Goal: Information Seeking & Learning: Learn about a topic

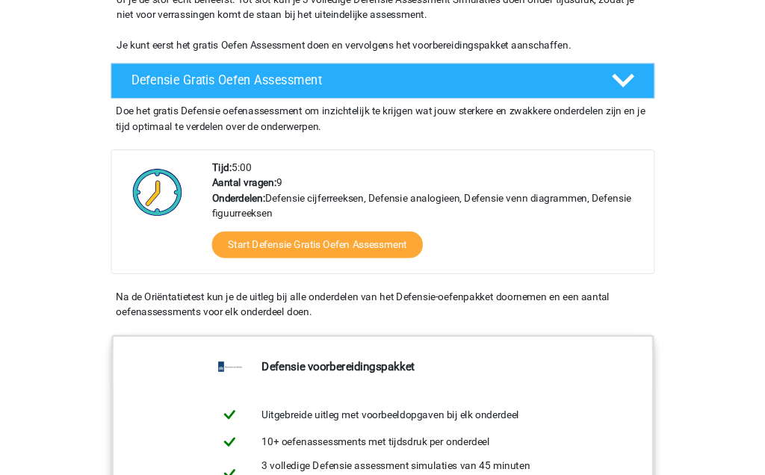
scroll to position [353, 0]
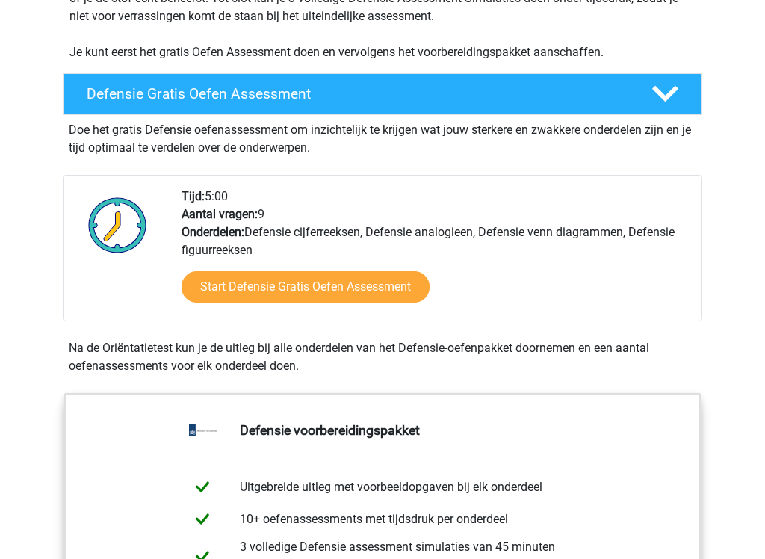
click at [238, 291] on link "Start Defensie Gratis Oefen Assessment" at bounding box center [306, 286] width 248 height 31
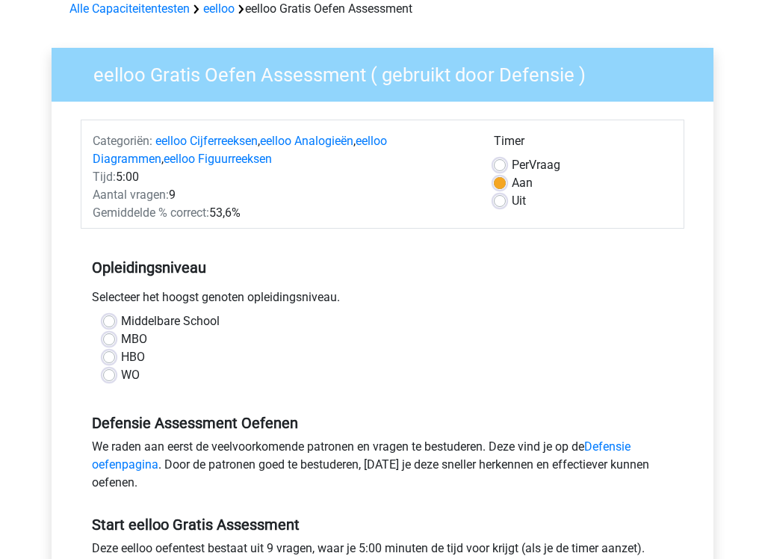
scroll to position [83, 0]
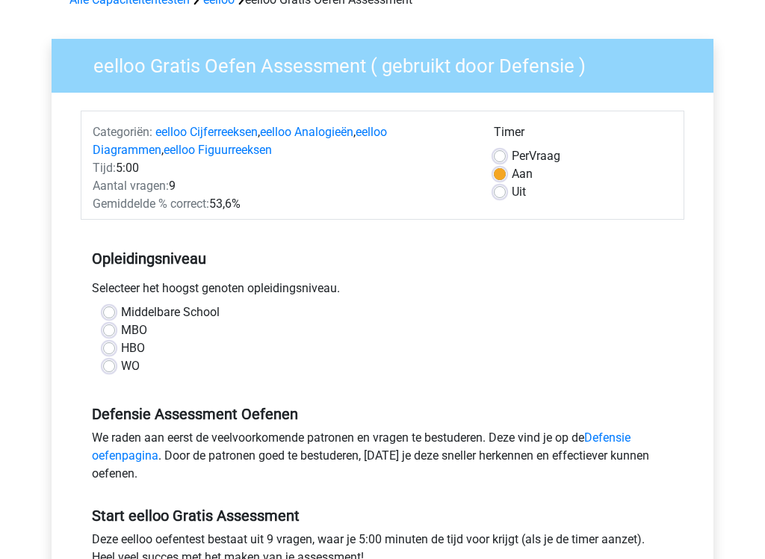
click at [121, 365] on label "WO" at bounding box center [130, 367] width 19 height 18
click at [108, 365] on input "WO" at bounding box center [109, 365] width 12 height 15
radio input "true"
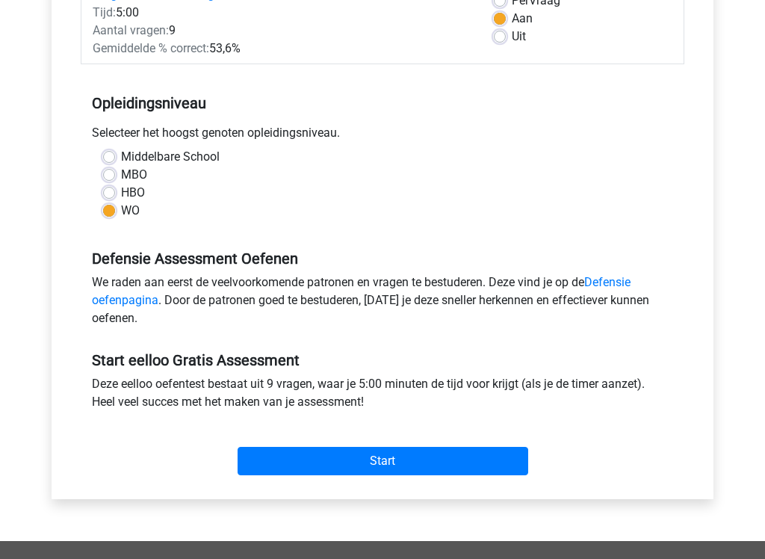
scroll to position [241, 0]
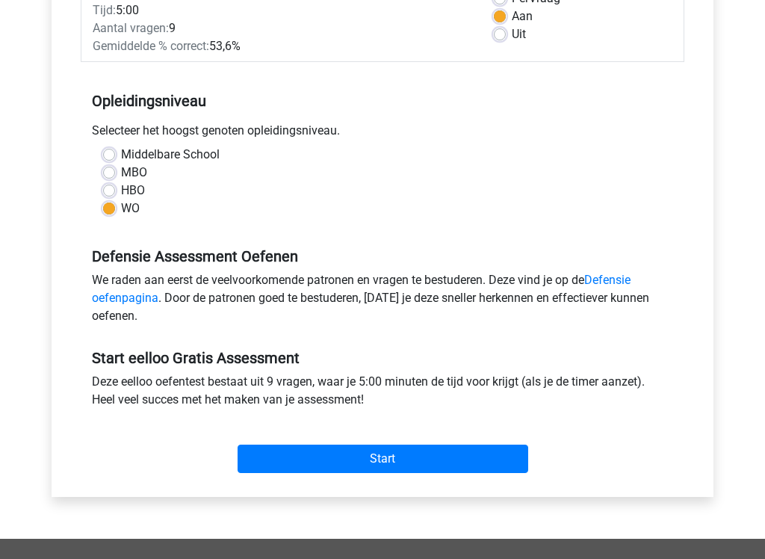
click at [289, 457] on input "Start" at bounding box center [383, 459] width 291 height 28
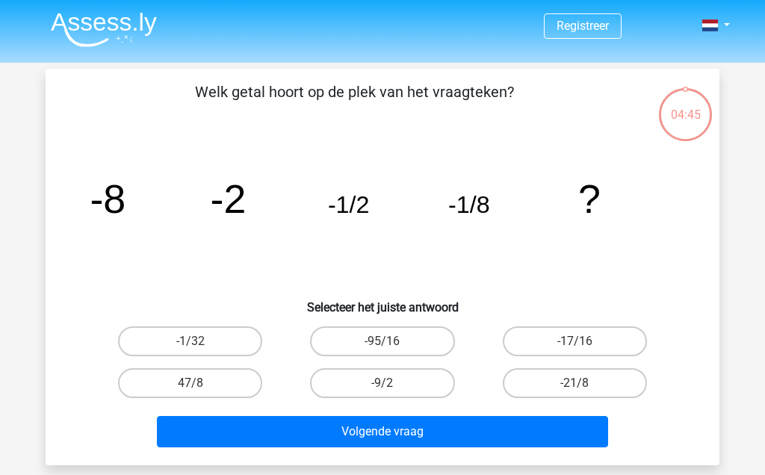
click at [154, 334] on label "-1/32" at bounding box center [190, 342] width 144 height 30
click at [191, 342] on input "-1/32" at bounding box center [196, 347] width 10 height 10
radio input "true"
click at [262, 438] on button "Volgende vraag" at bounding box center [383, 431] width 452 height 31
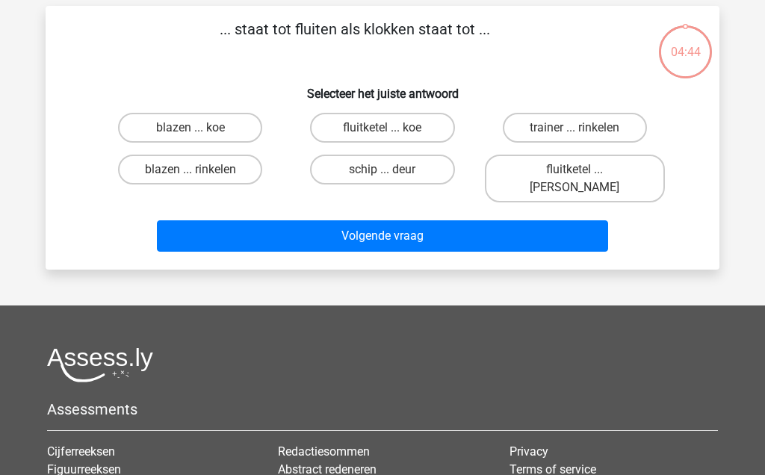
scroll to position [69, 0]
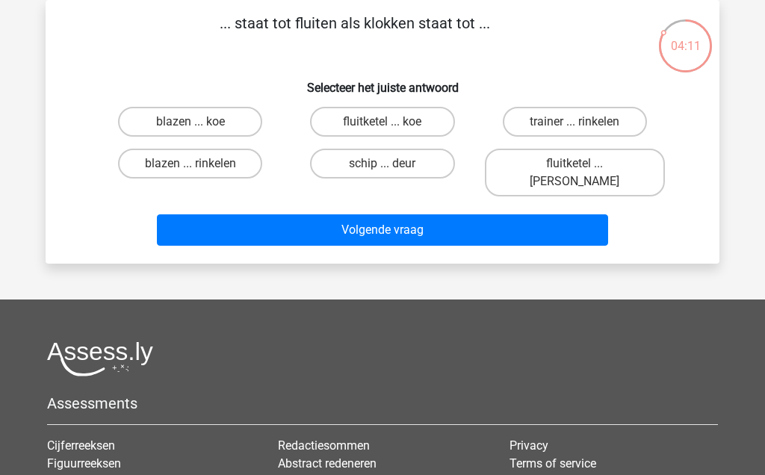
click at [620, 167] on label "fluitketel ... luiden" at bounding box center [575, 173] width 180 height 48
click at [584, 167] on input "fluitketel ... luiden" at bounding box center [580, 169] width 10 height 10
radio input "true"
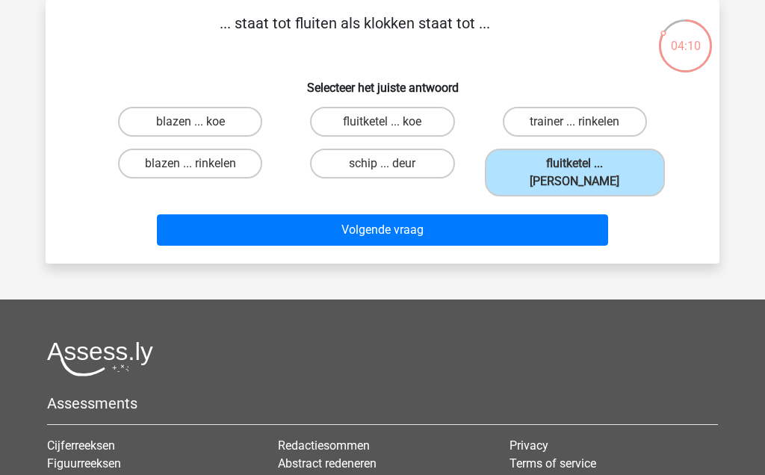
click at [183, 220] on button "Volgende vraag" at bounding box center [383, 229] width 452 height 31
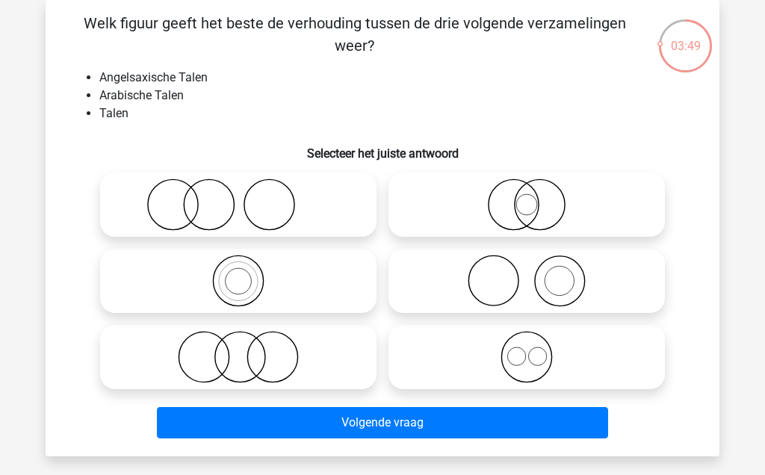
click at [164, 203] on icon at bounding box center [238, 205] width 265 height 52
click at [238, 197] on input "radio" at bounding box center [243, 193] width 10 height 10
radio input "true"
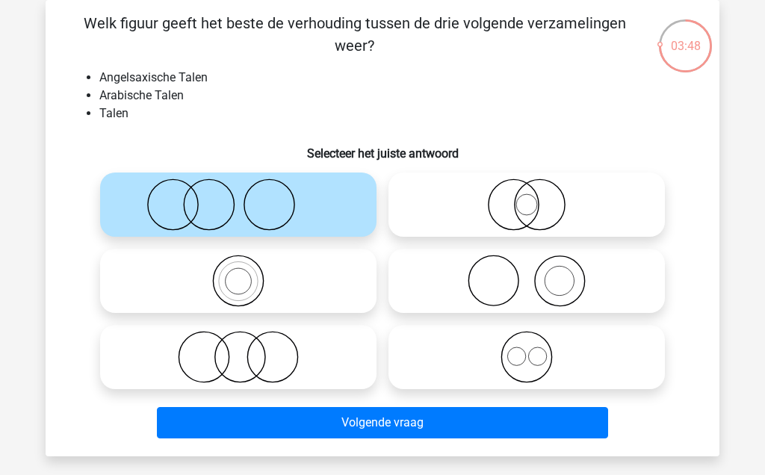
click at [229, 420] on button "Volgende vraag" at bounding box center [383, 422] width 452 height 31
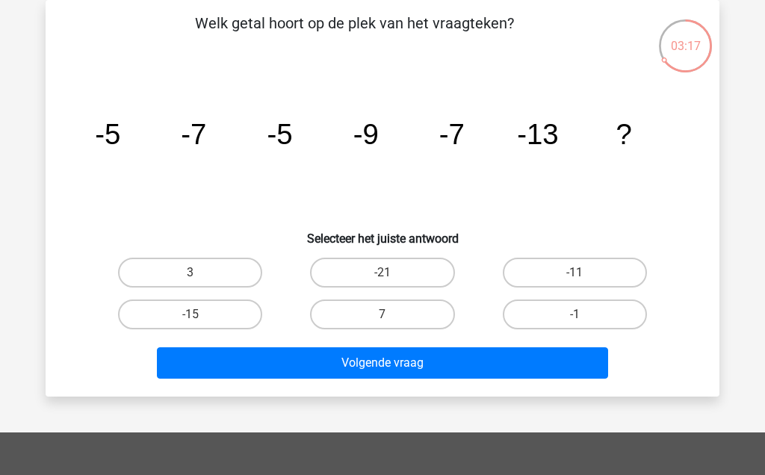
click at [170, 313] on label "-15" at bounding box center [190, 315] width 144 height 30
click at [191, 315] on input "-15" at bounding box center [196, 320] width 10 height 10
radio input "true"
click at [243, 365] on button "Volgende vraag" at bounding box center [383, 362] width 452 height 31
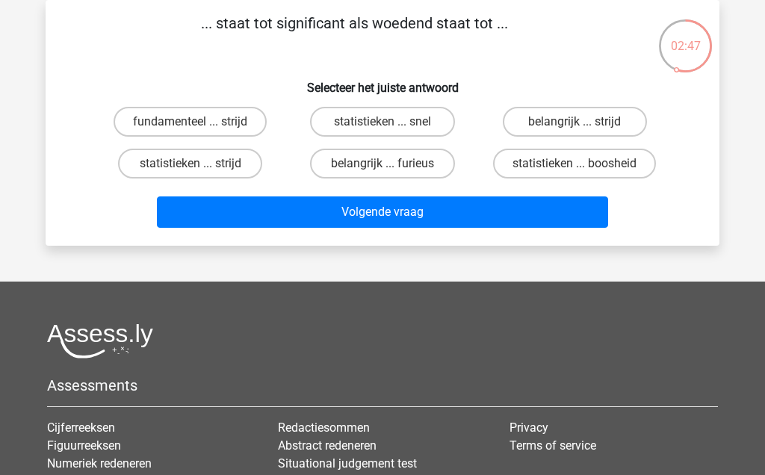
click at [395, 168] on label "belangrijk ... furieus" at bounding box center [382, 164] width 144 height 30
click at [392, 168] on input "belangrijk ... furieus" at bounding box center [388, 169] width 10 height 10
radio input "true"
click at [441, 211] on button "Volgende vraag" at bounding box center [383, 212] width 452 height 31
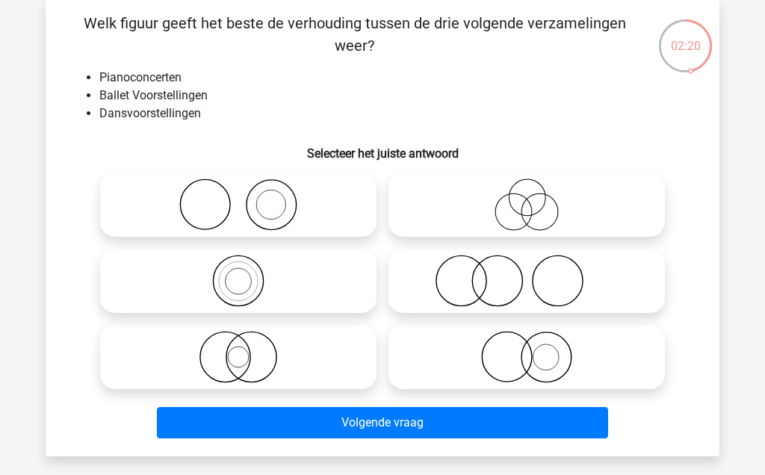
click at [152, 200] on icon at bounding box center [238, 205] width 265 height 52
click at [238, 197] on input "radio" at bounding box center [243, 193] width 10 height 10
radio input "true"
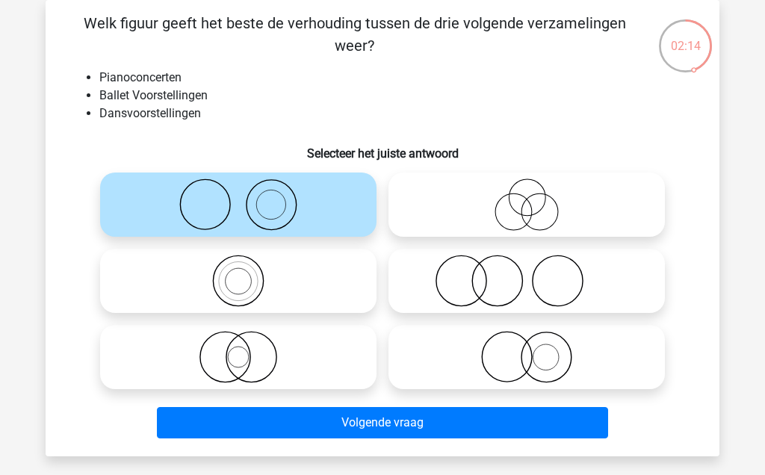
click at [461, 278] on icon at bounding box center [527, 281] width 265 height 52
click at [527, 274] on input "radio" at bounding box center [532, 269] width 10 height 10
radio input "true"
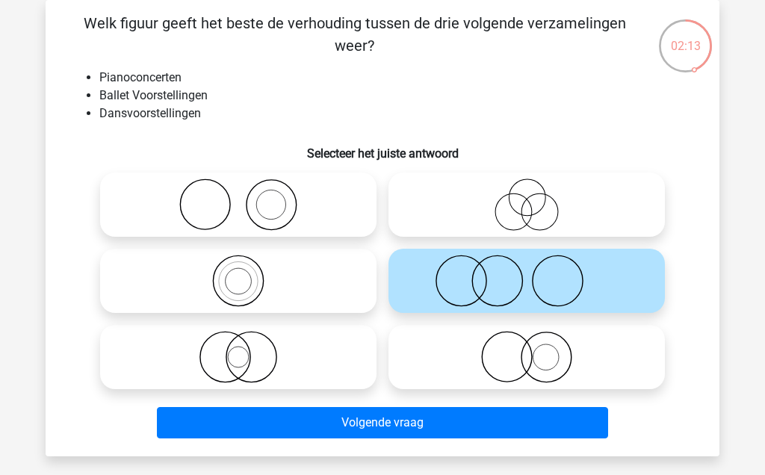
click at [299, 421] on button "Volgende vraag" at bounding box center [383, 422] width 452 height 31
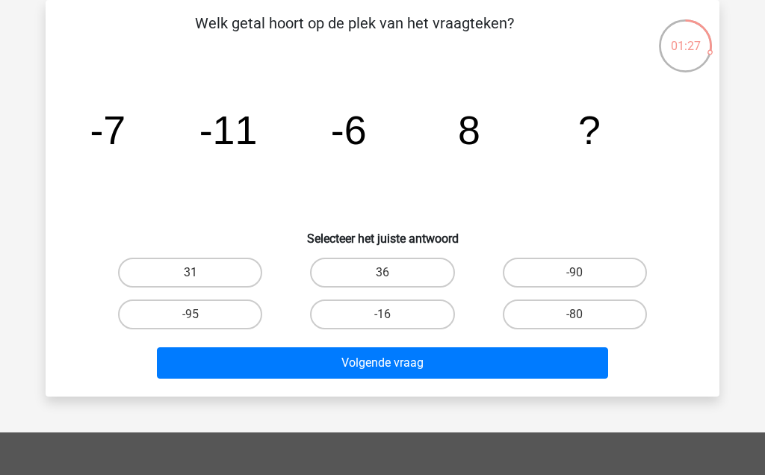
click at [346, 321] on label "-16" at bounding box center [382, 315] width 144 height 30
click at [383, 321] on input "-16" at bounding box center [388, 320] width 10 height 10
radio input "true"
click at [338, 368] on button "Volgende vraag" at bounding box center [383, 362] width 452 height 31
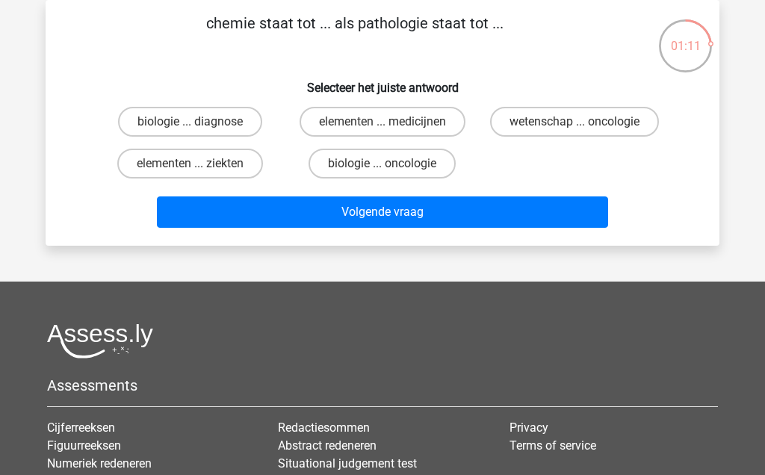
click at [147, 167] on label "elementen ... ziekten" at bounding box center [190, 164] width 146 height 30
click at [191, 167] on input "elementen ... ziekten" at bounding box center [196, 169] width 10 height 10
radio input "true"
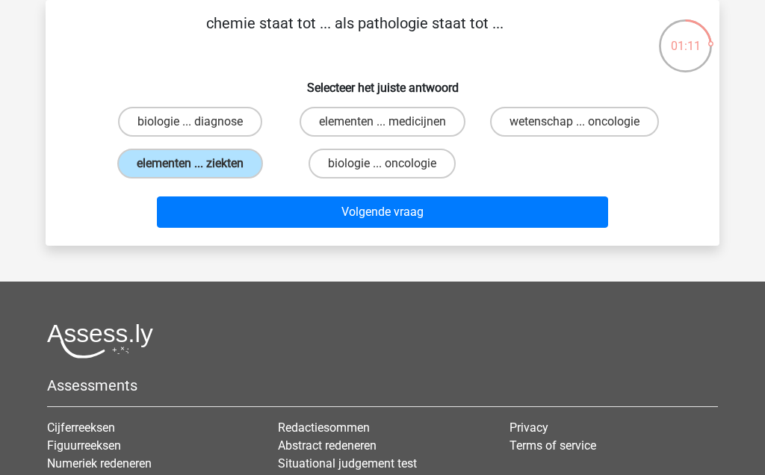
click at [232, 206] on button "Volgende vraag" at bounding box center [383, 212] width 452 height 31
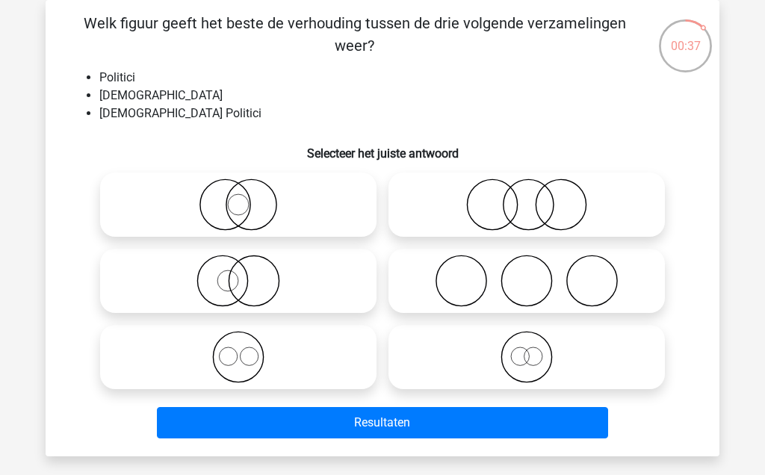
click at [167, 197] on icon at bounding box center [238, 205] width 265 height 52
click at [238, 197] on input "radio" at bounding box center [243, 193] width 10 height 10
radio input "true"
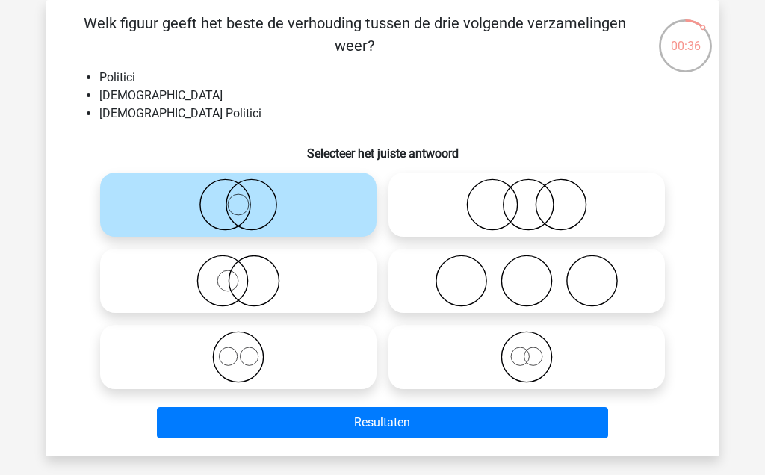
scroll to position [72, 0]
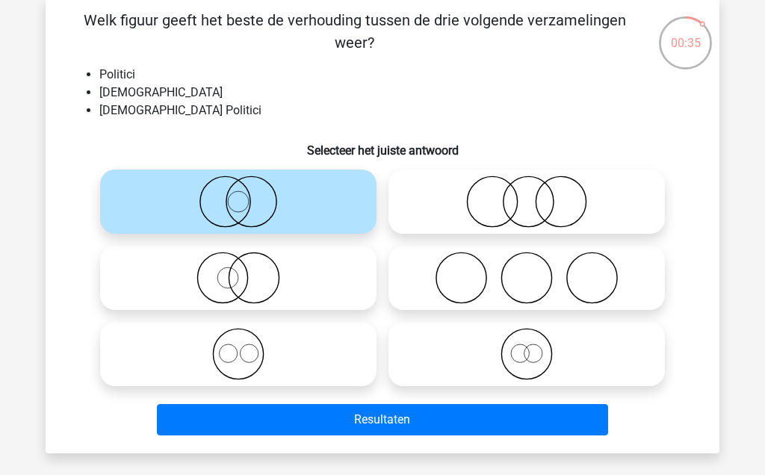
click at [259, 415] on button "Resultaten" at bounding box center [383, 419] width 452 height 31
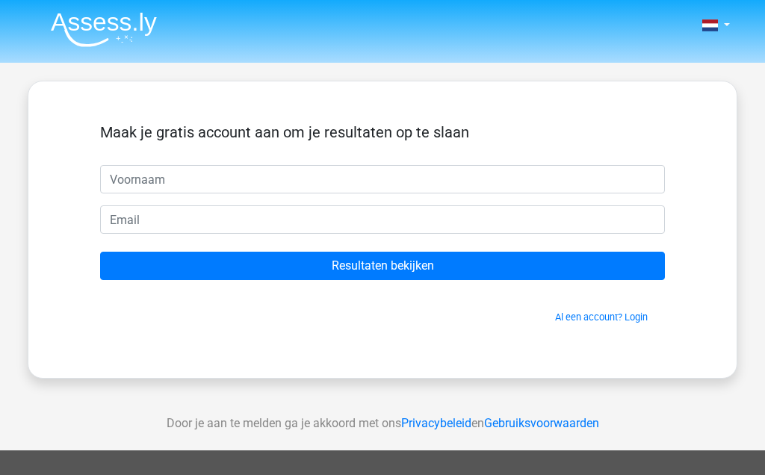
click at [179, 268] on input "Resultaten bekijken" at bounding box center [382, 266] width 565 height 28
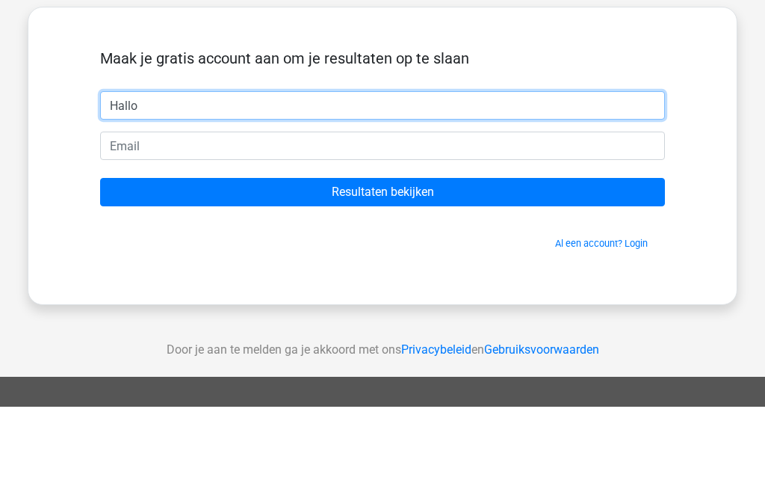
type input "Hallo"
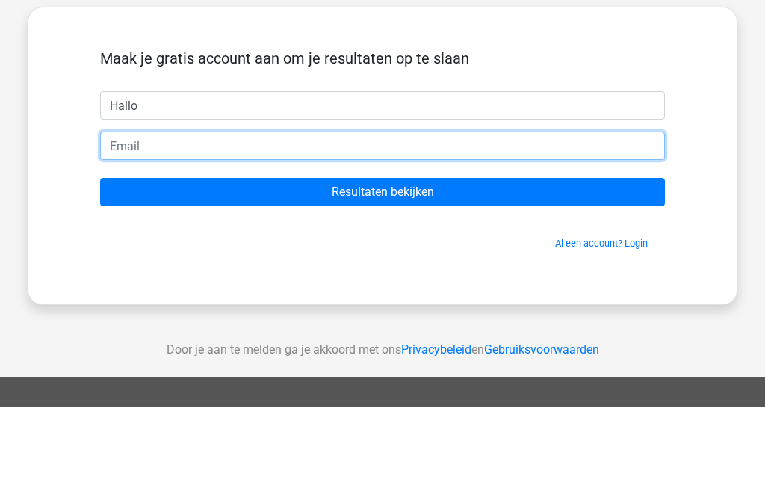
click at [163, 205] on input "email" at bounding box center [382, 219] width 565 height 28
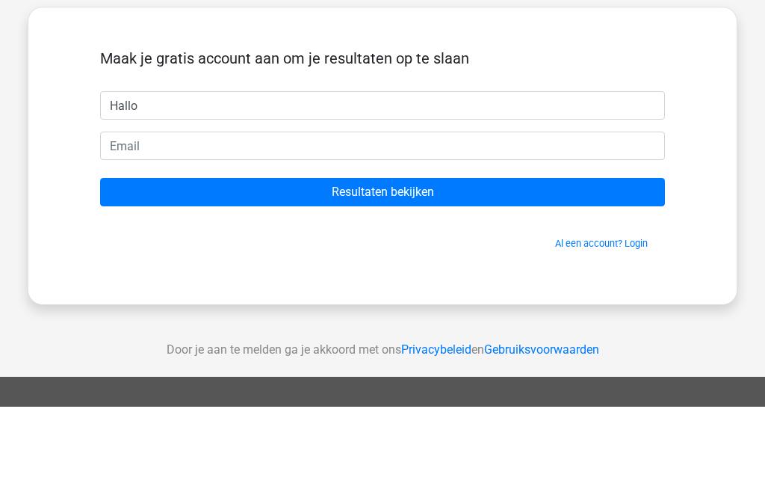
type input "[EMAIL_ADDRESS][DOMAIN_NAME]"
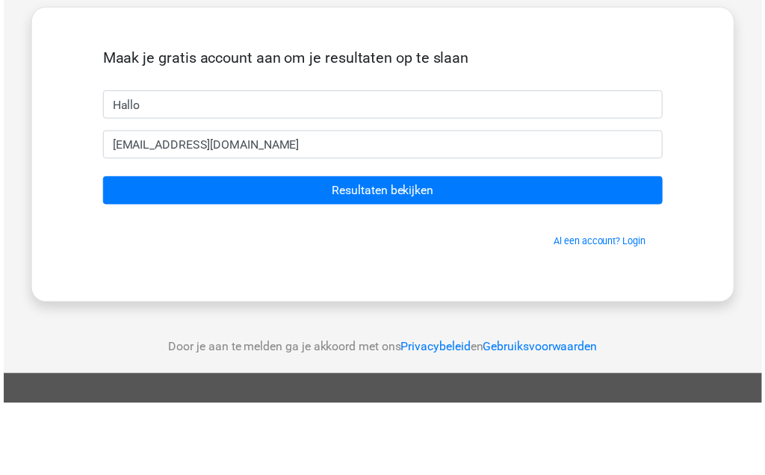
scroll to position [74, 0]
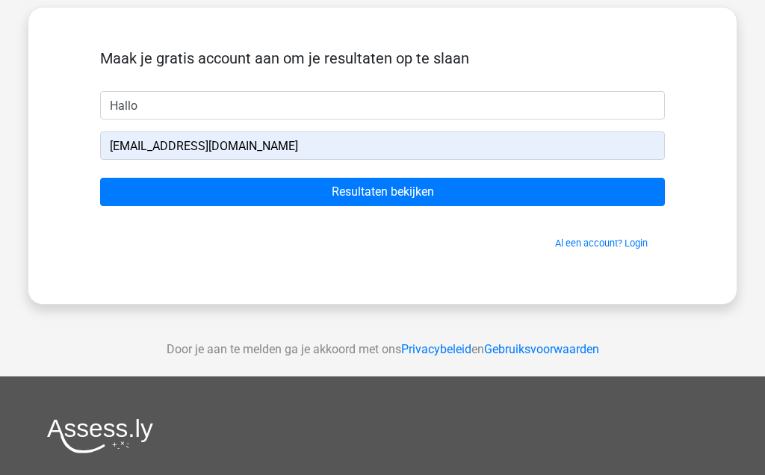
click at [262, 199] on input "Resultaten bekijken" at bounding box center [382, 192] width 565 height 28
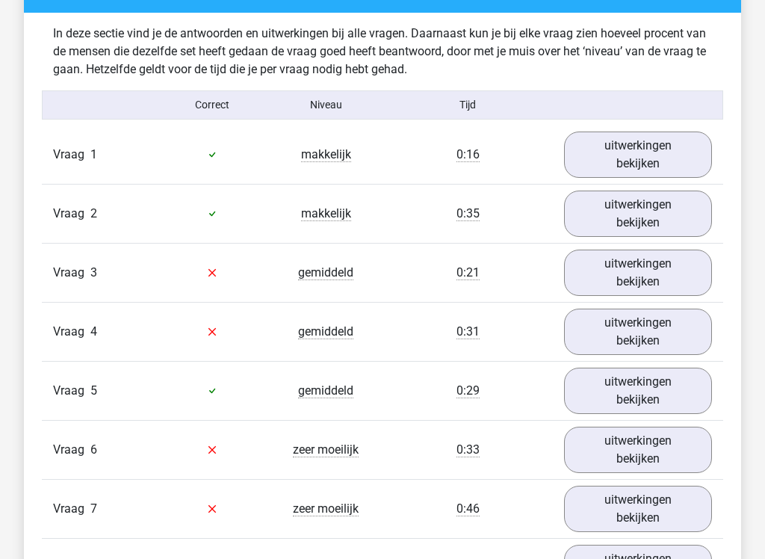
scroll to position [1563, 0]
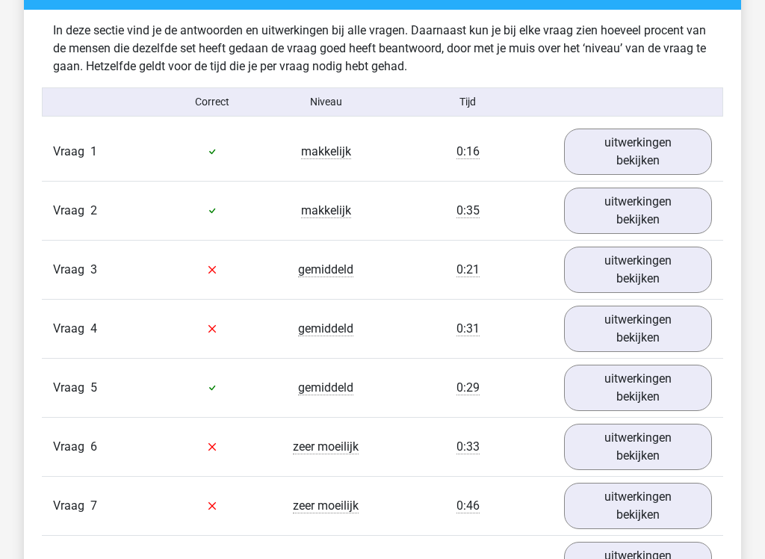
click at [657, 267] on link "uitwerkingen bekijken" at bounding box center [638, 270] width 148 height 46
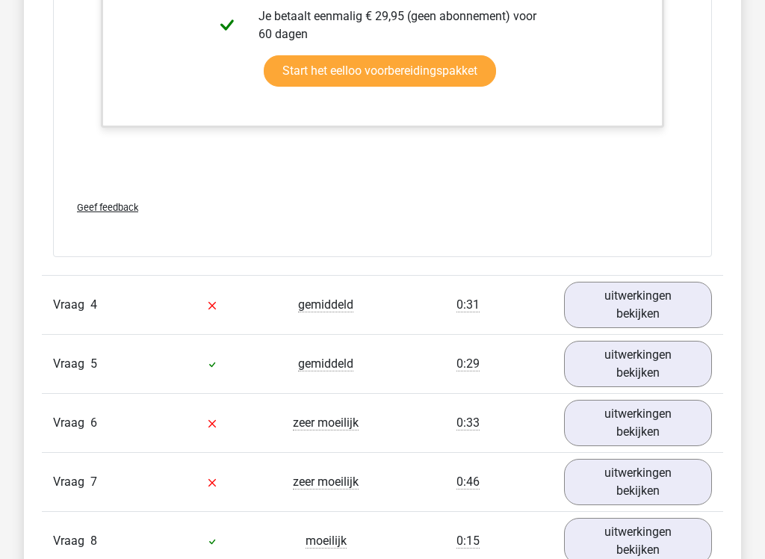
scroll to position [2561, 0]
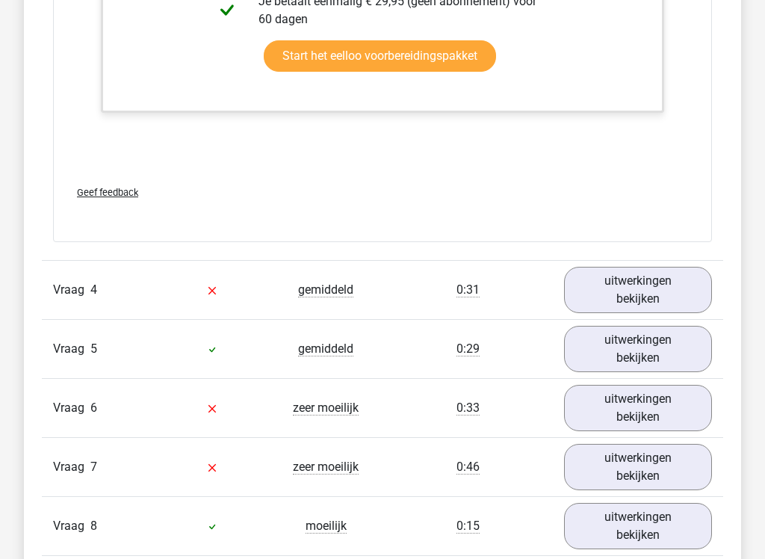
click at [642, 294] on link "uitwerkingen bekijken" at bounding box center [638, 290] width 148 height 46
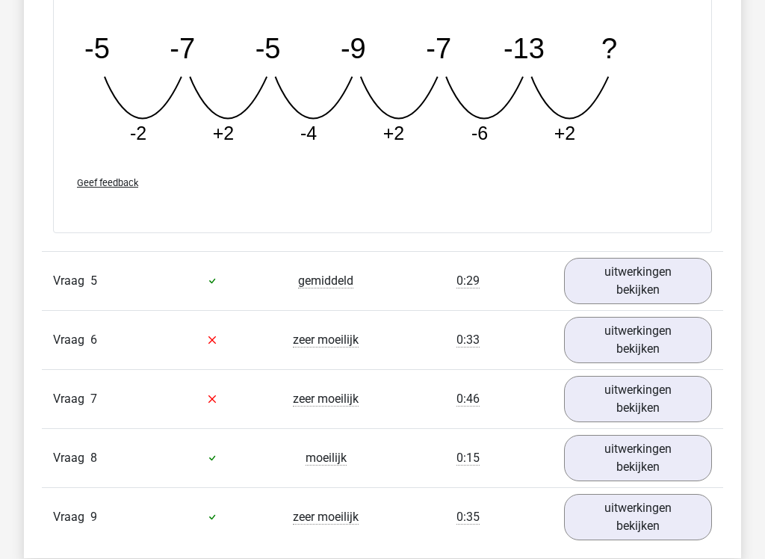
scroll to position [3311, 0]
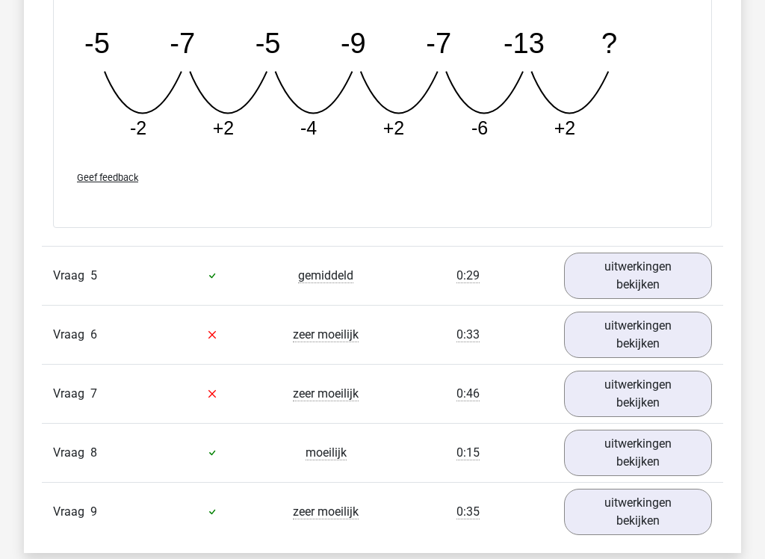
click at [667, 337] on link "uitwerkingen bekijken" at bounding box center [638, 335] width 148 height 46
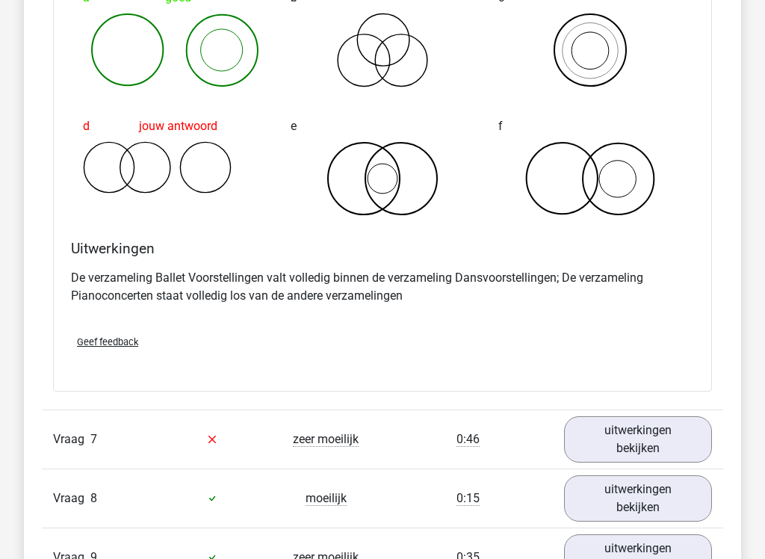
scroll to position [3842, 0]
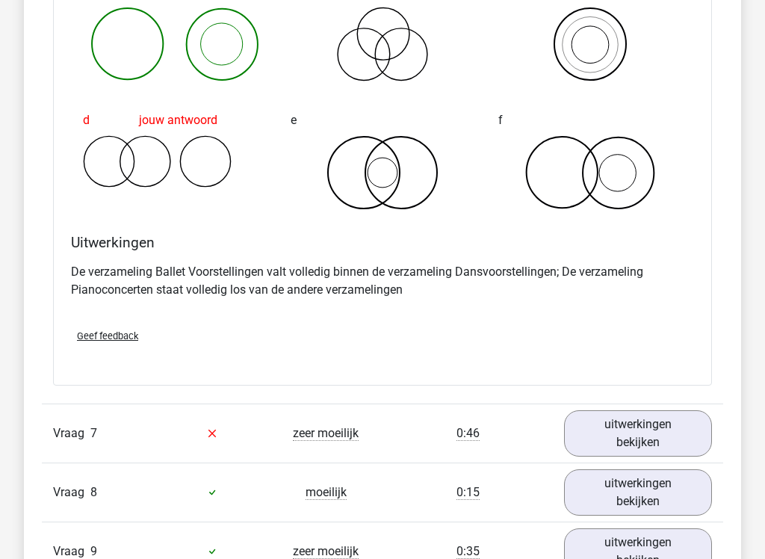
click at [656, 431] on link "uitwerkingen bekijken" at bounding box center [638, 433] width 148 height 46
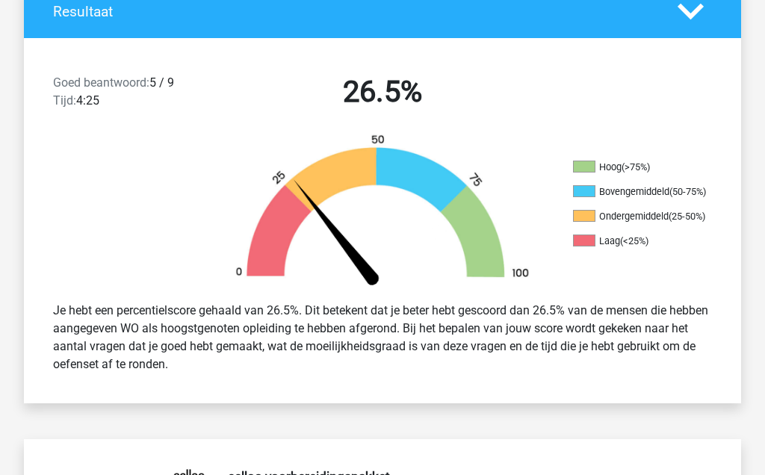
scroll to position [0, 0]
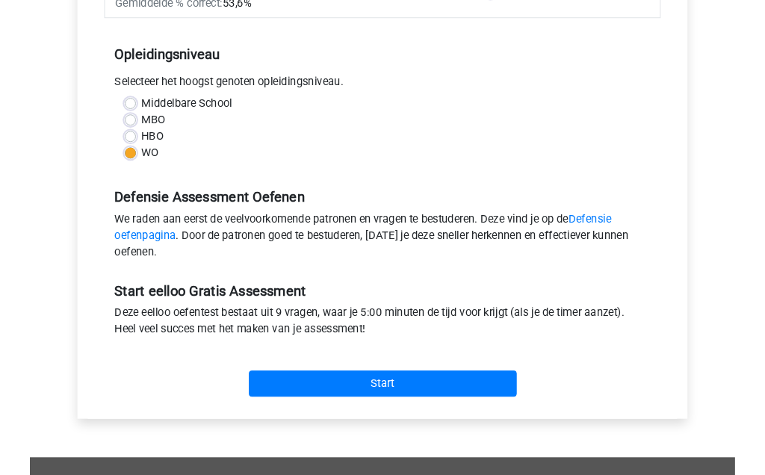
scroll to position [304, 0]
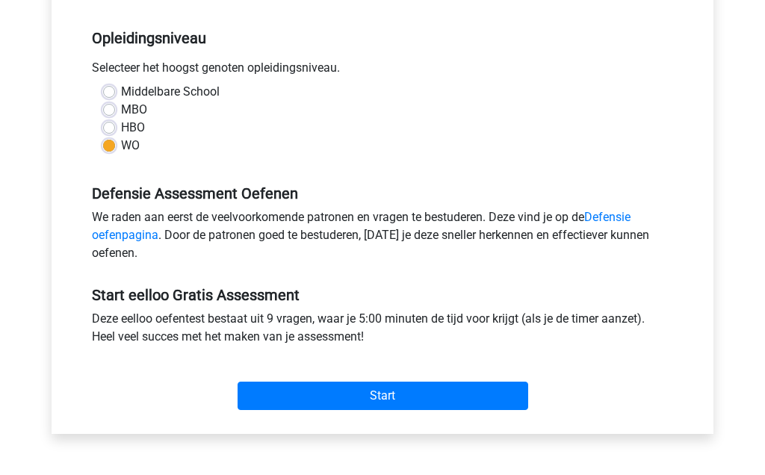
click at [108, 236] on link "Defensie oefenpagina" at bounding box center [361, 226] width 539 height 32
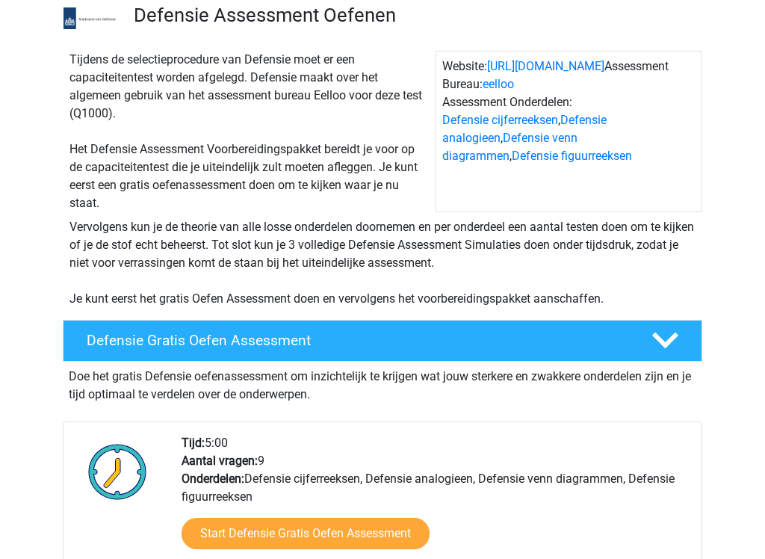
scroll to position [107, 0]
click at [89, 339] on h4 "Defensie Gratis Oefen Assessment" at bounding box center [357, 340] width 541 height 17
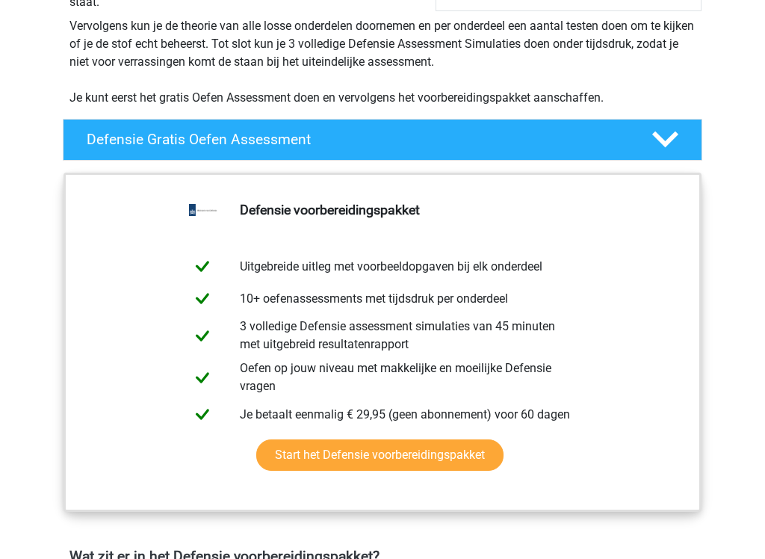
scroll to position [311, 0]
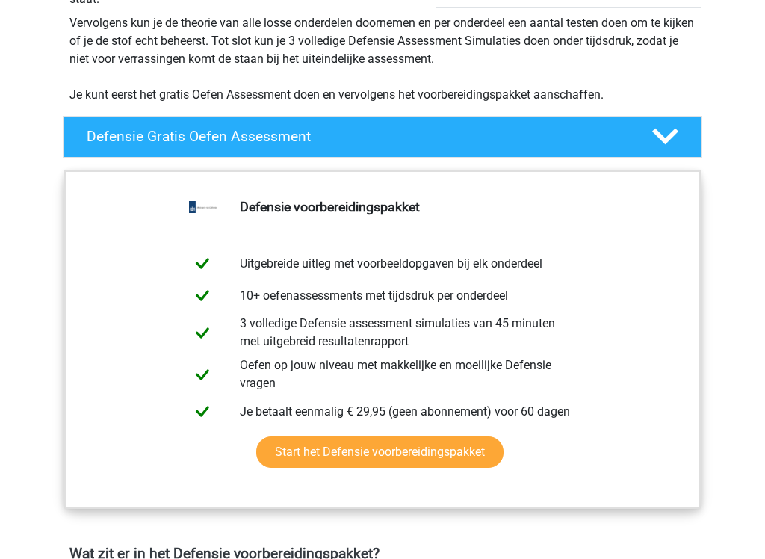
click at [295, 463] on link "Start het Defensie voorbereidingspakket" at bounding box center [379, 451] width 247 height 31
